Goal: Information Seeking & Learning: Learn about a topic

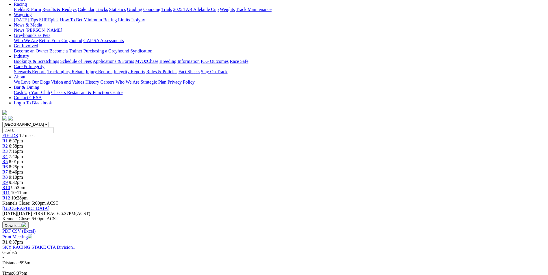
scroll to position [87, 0]
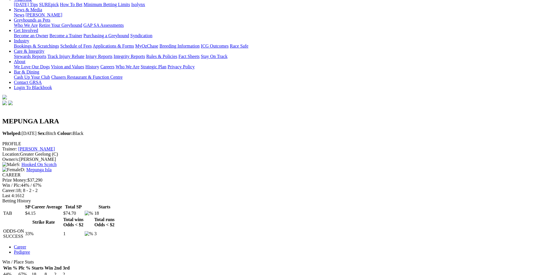
scroll to position [87, 0]
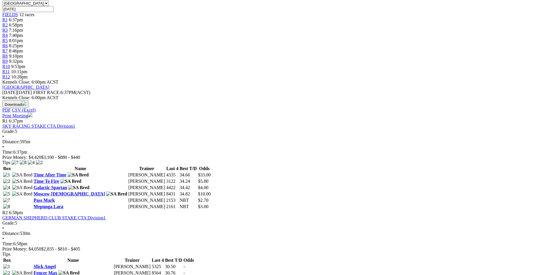
scroll to position [202, 0]
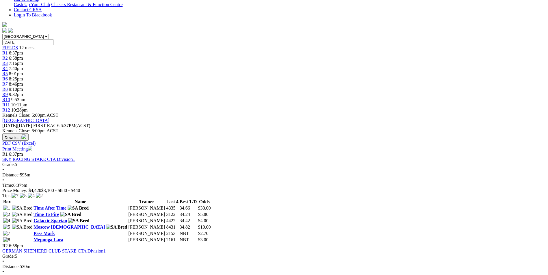
scroll to position [173, 0]
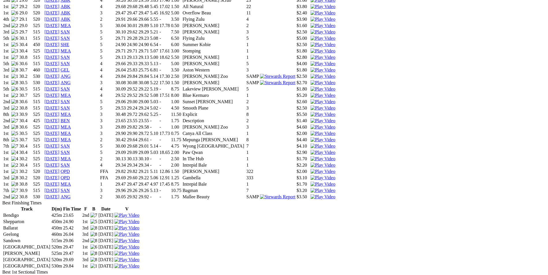
scroll to position [433, 0]
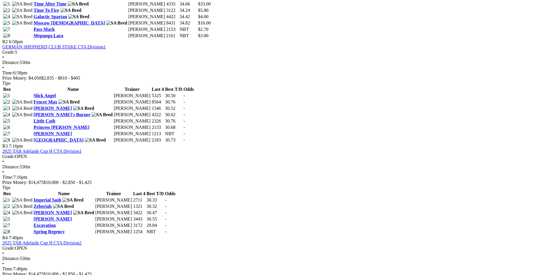
scroll to position [375, 0]
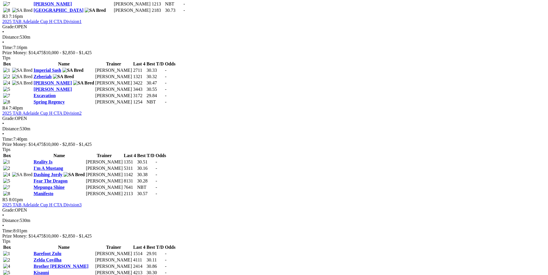
scroll to position [491, 0]
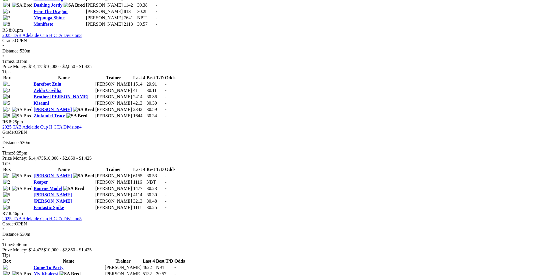
scroll to position [693, 0]
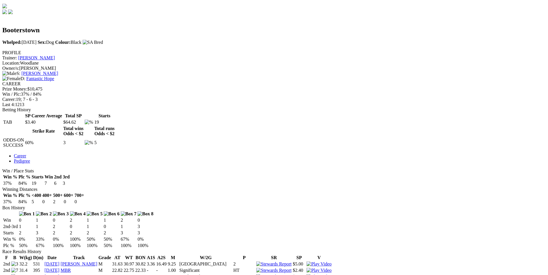
scroll to position [173, 0]
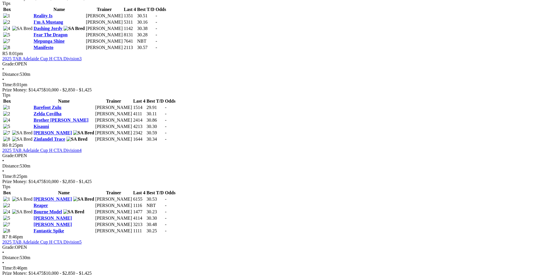
scroll to position [664, 0]
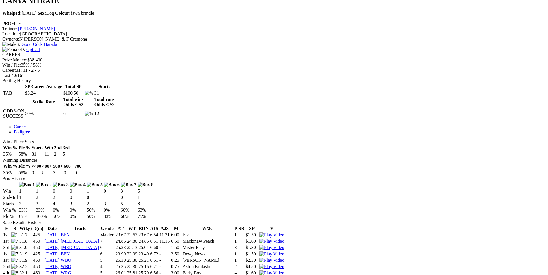
scroll to position [375, 0]
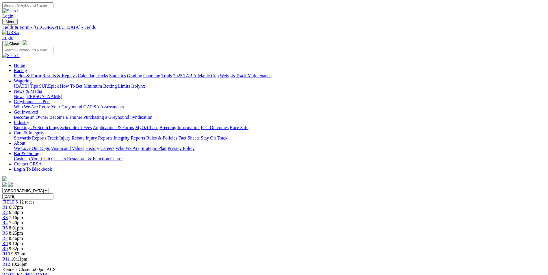
click at [94, 73] on link "Calendar" at bounding box center [86, 75] width 17 height 5
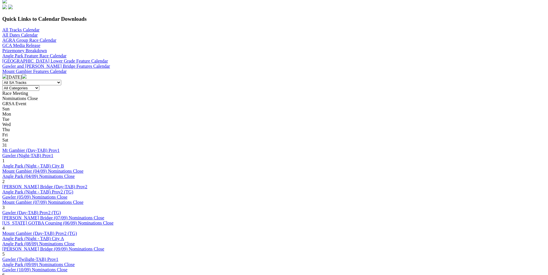
scroll to position [87, 0]
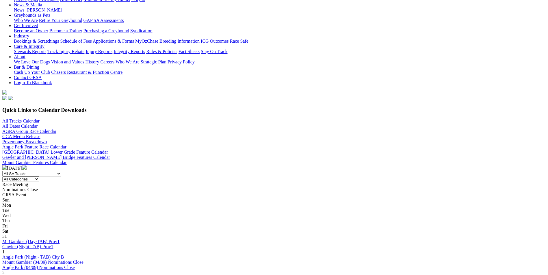
click at [27, 165] on img at bounding box center [24, 167] width 5 height 5
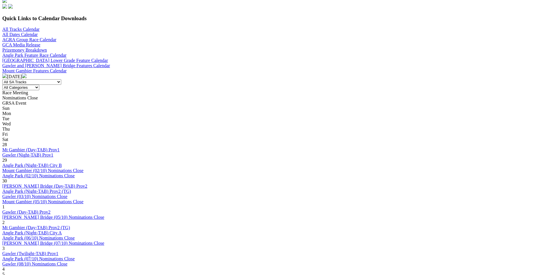
scroll to position [173, 0]
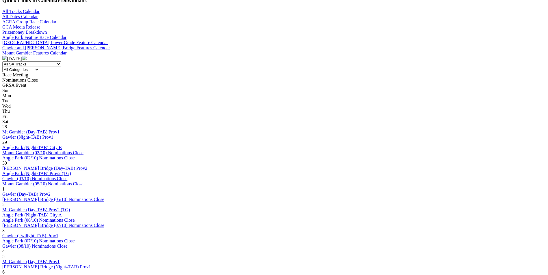
scroll to position [231, 0]
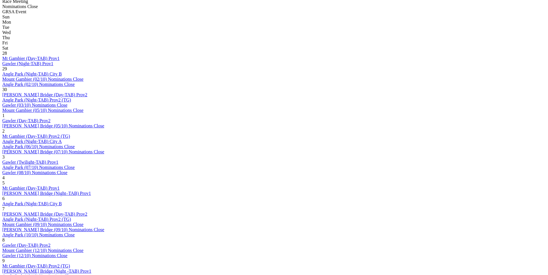
scroll to position [260, 0]
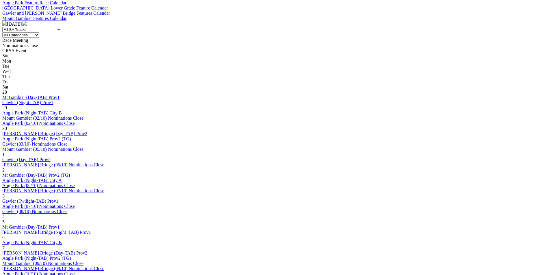
scroll to position [260, 0]
